Goal: Find specific page/section: Find specific page/section

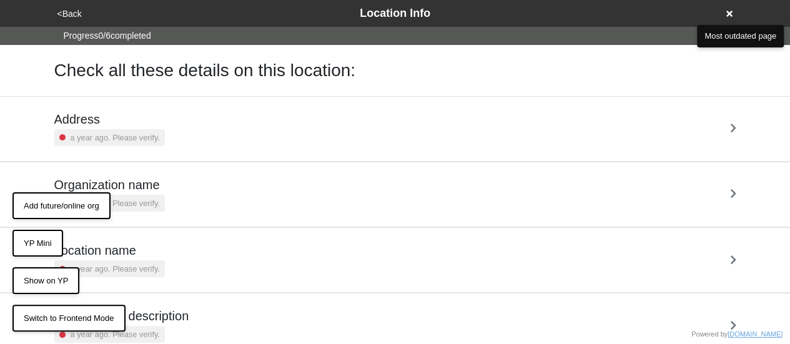
drag, startPoint x: 734, startPoint y: 12, endPoint x: 723, endPoint y: 14, distance: 11.3
click at [734, 12] on div "<Back Location Info" at bounding box center [395, 13] width 683 height 17
click at [724, 14] on div "<Back Location Info" at bounding box center [395, 13] width 683 height 17
click at [727, 14] on icon at bounding box center [729, 13] width 6 height 9
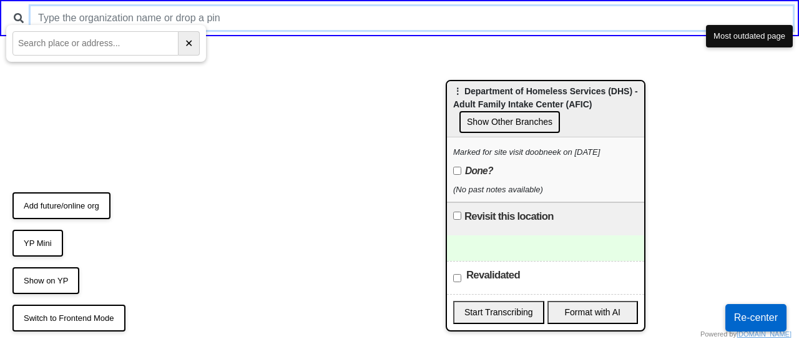
click at [457, 12] on input "text" at bounding box center [412, 18] width 762 height 24
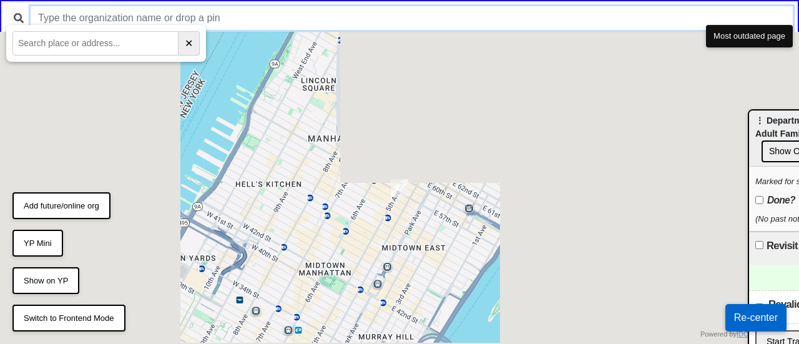
drag, startPoint x: 541, startPoint y: 102, endPoint x: 798, endPoint y: 132, distance: 259.0
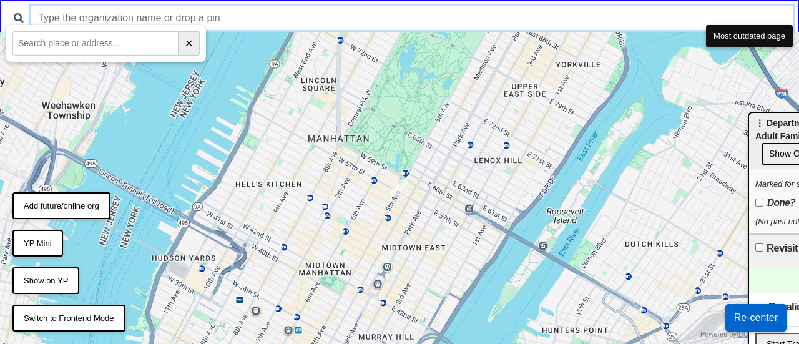
click at [167, 16] on input "text" at bounding box center [412, 18] width 762 height 24
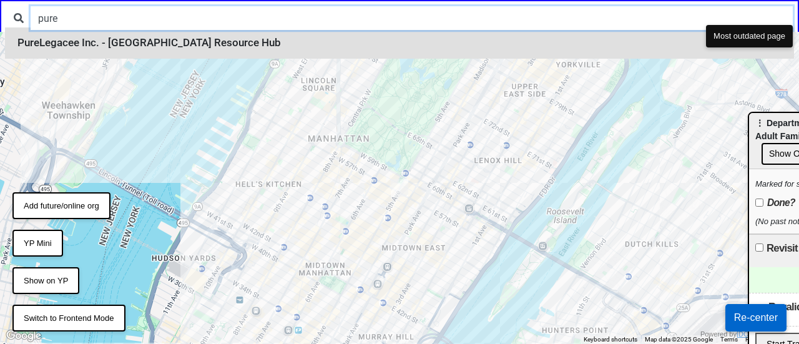
type input "pure"
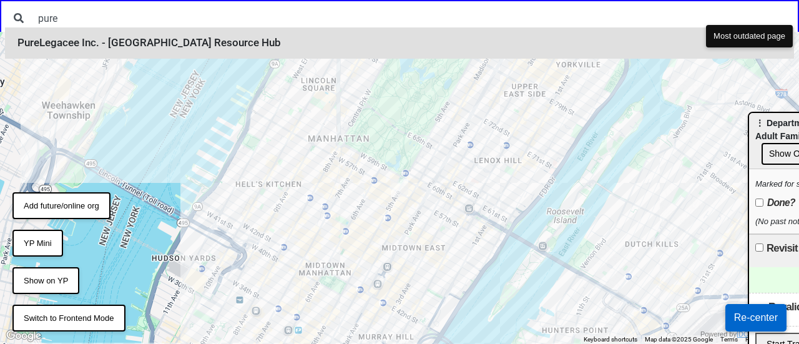
click at [160, 40] on li "PureLegacee Inc. - [GEOGRAPHIC_DATA] Resource Hub" at bounding box center [399, 42] width 789 height 31
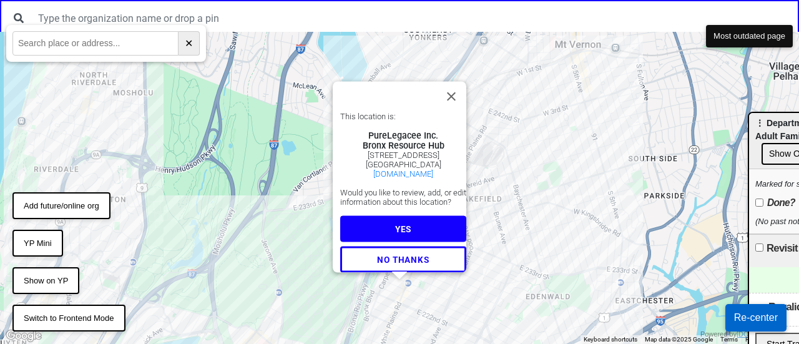
click at [376, 229] on button "YES" at bounding box center [403, 229] width 126 height 26
